Goal: Task Accomplishment & Management: Use online tool/utility

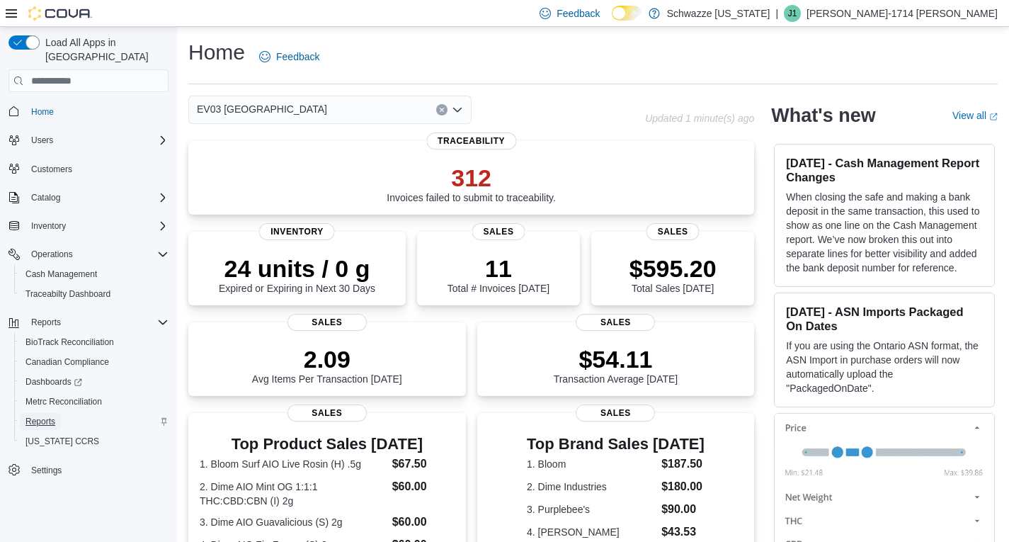
click at [57, 413] on link "Reports" at bounding box center [40, 421] width 41 height 17
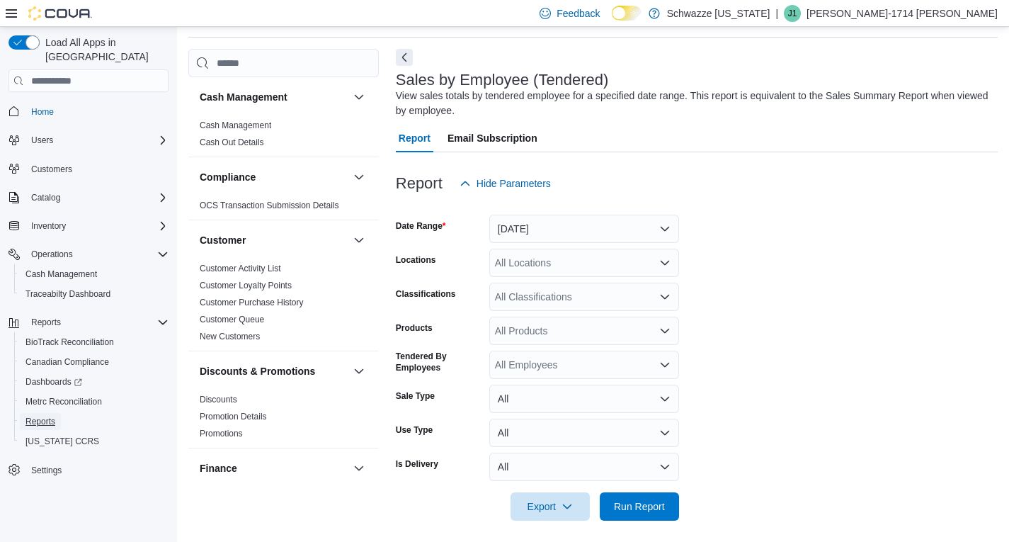
scroll to position [47, 0]
click at [548, 226] on button "[DATE]" at bounding box center [584, 228] width 190 height 28
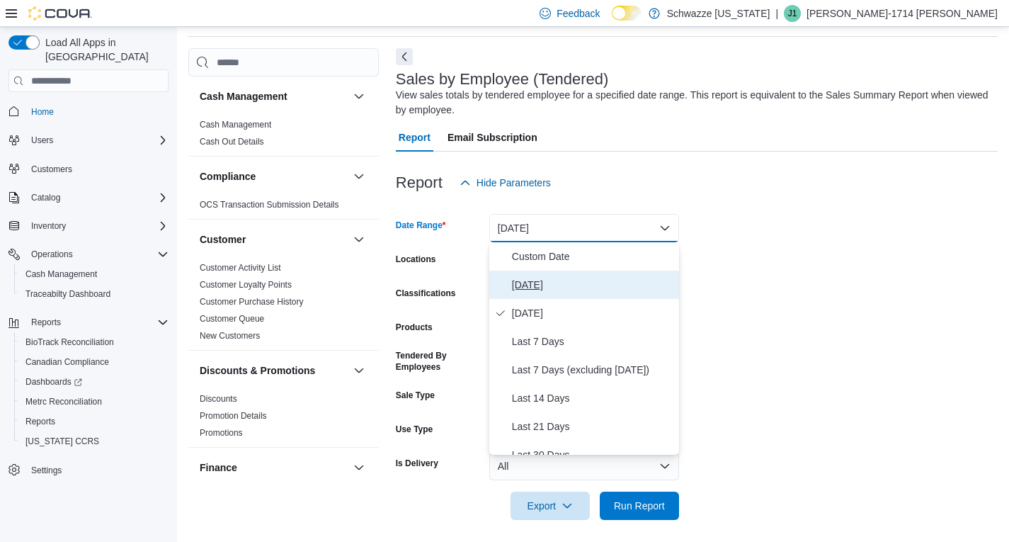
click at [541, 288] on span "[DATE]" at bounding box center [592, 284] width 161 height 17
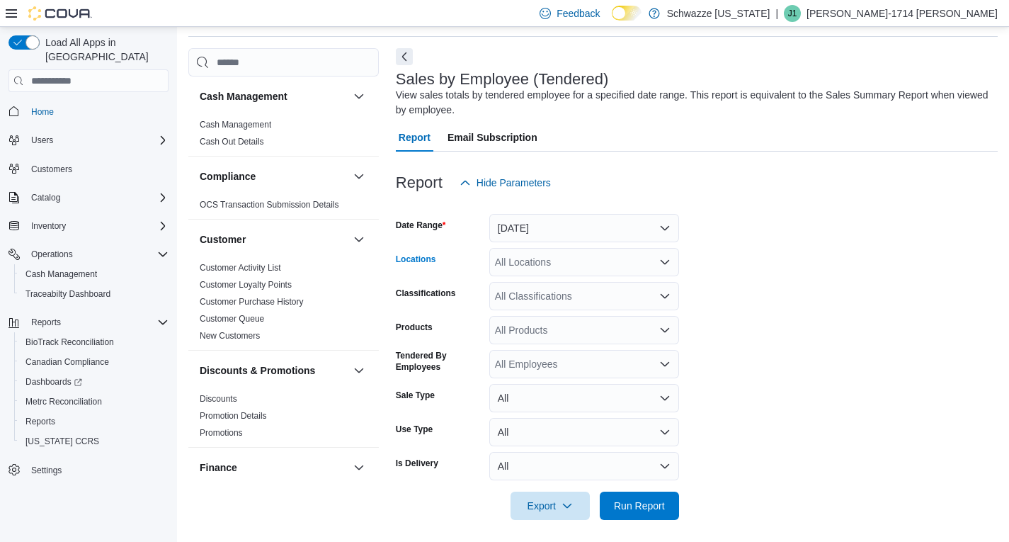
click at [582, 257] on div "All Locations" at bounding box center [584, 262] width 190 height 28
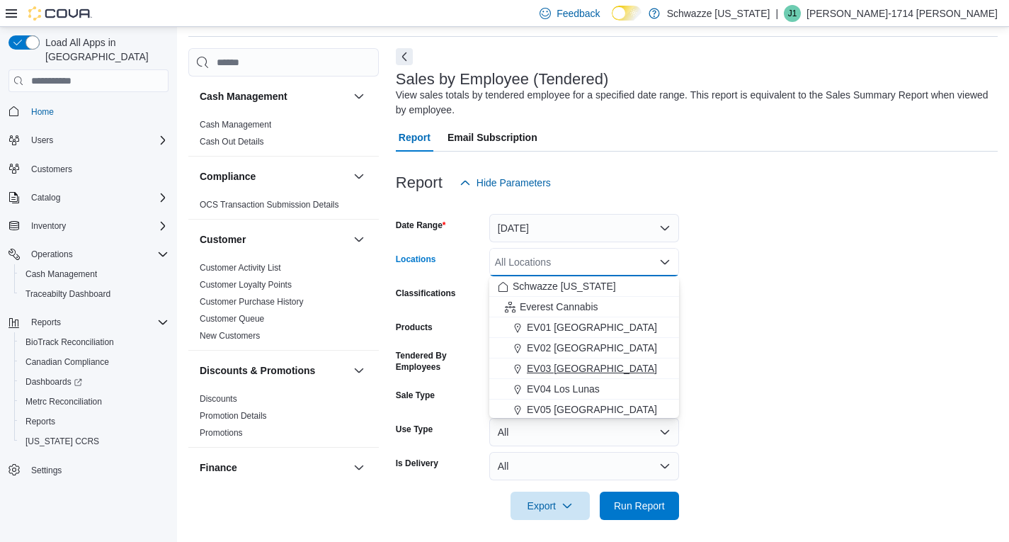
click at [564, 360] on button "EV03 [GEOGRAPHIC_DATA]" at bounding box center [584, 368] width 190 height 21
click at [792, 367] on form "Date Range [DATE] Locations [GEOGRAPHIC_DATA] [GEOGRAPHIC_DATA] box. Selected. …" at bounding box center [697, 358] width 602 height 323
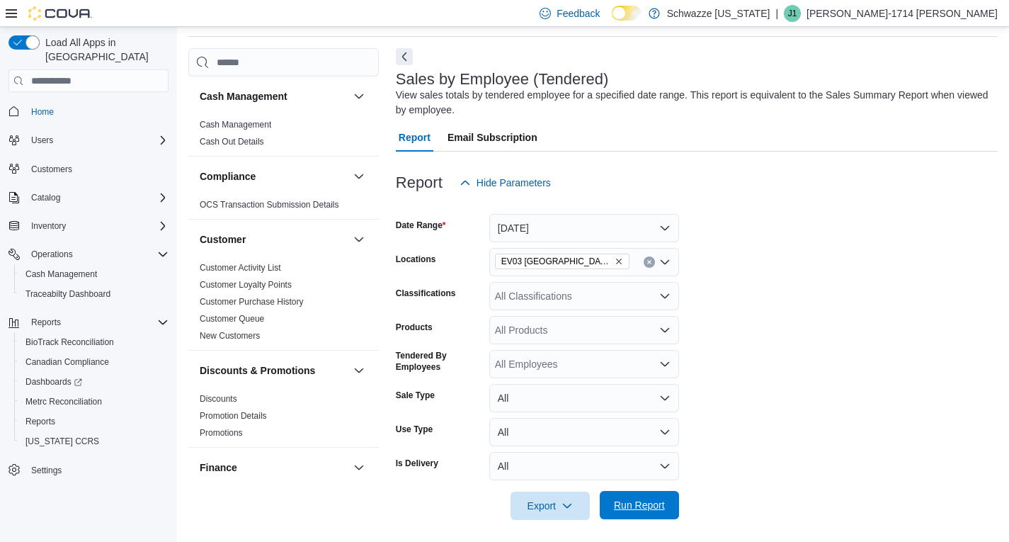
click at [628, 505] on span "Run Report" at bounding box center [639, 505] width 51 height 14
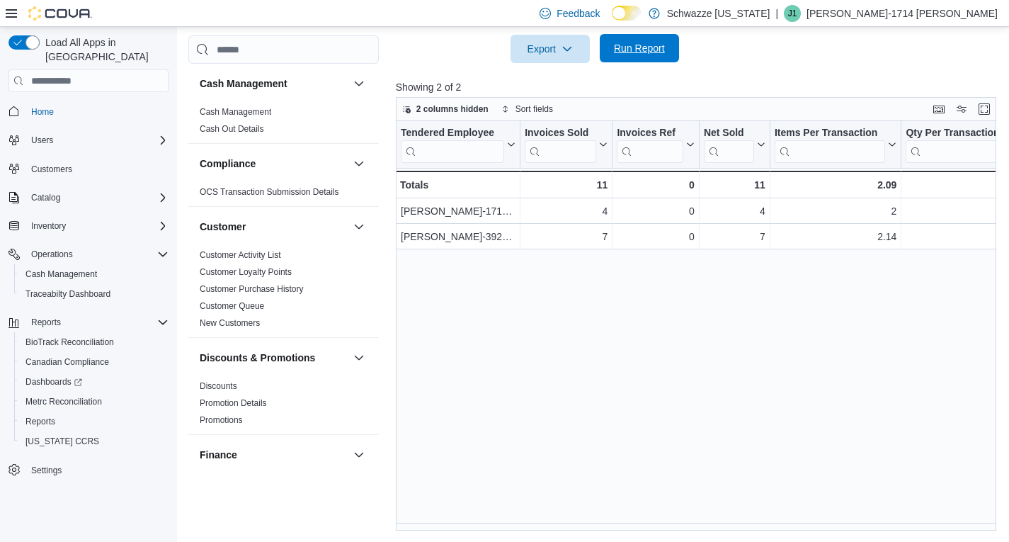
click at [615, 45] on span "Run Report" at bounding box center [639, 48] width 51 height 14
click at [625, 54] on span "Run Report" at bounding box center [639, 48] width 51 height 14
click at [724, 30] on div at bounding box center [699, 28] width 607 height 11
